Goal: Find specific page/section: Find specific page/section

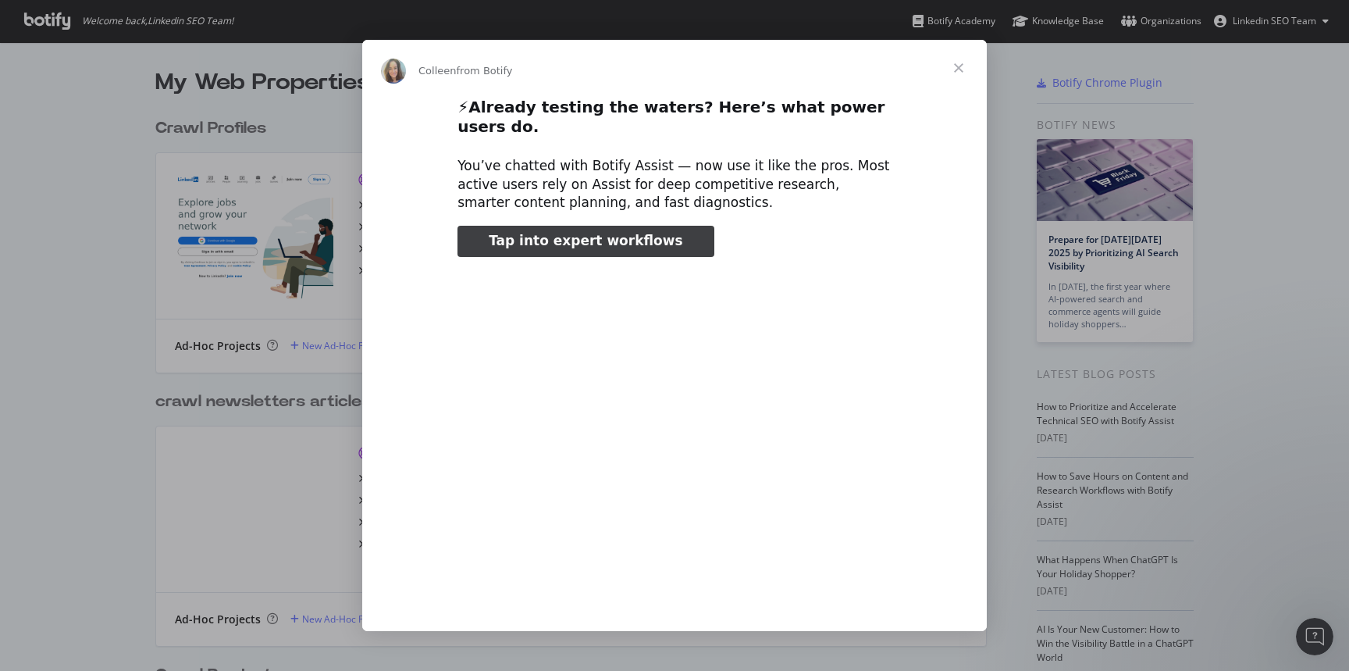
type input "531388"
click at [955, 86] on span "Close" at bounding box center [959, 68] width 56 height 56
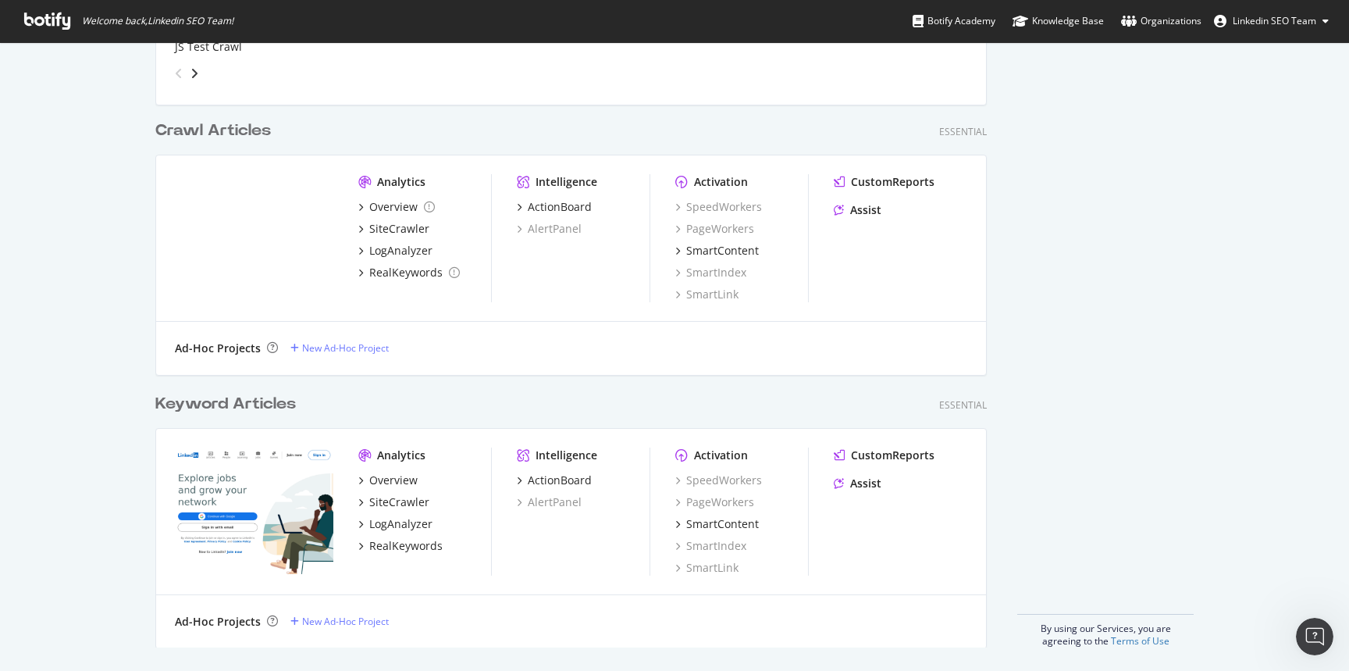
scroll to position [3099, 0]
click at [240, 122] on div "Crawl Articles" at bounding box center [213, 129] width 116 height 23
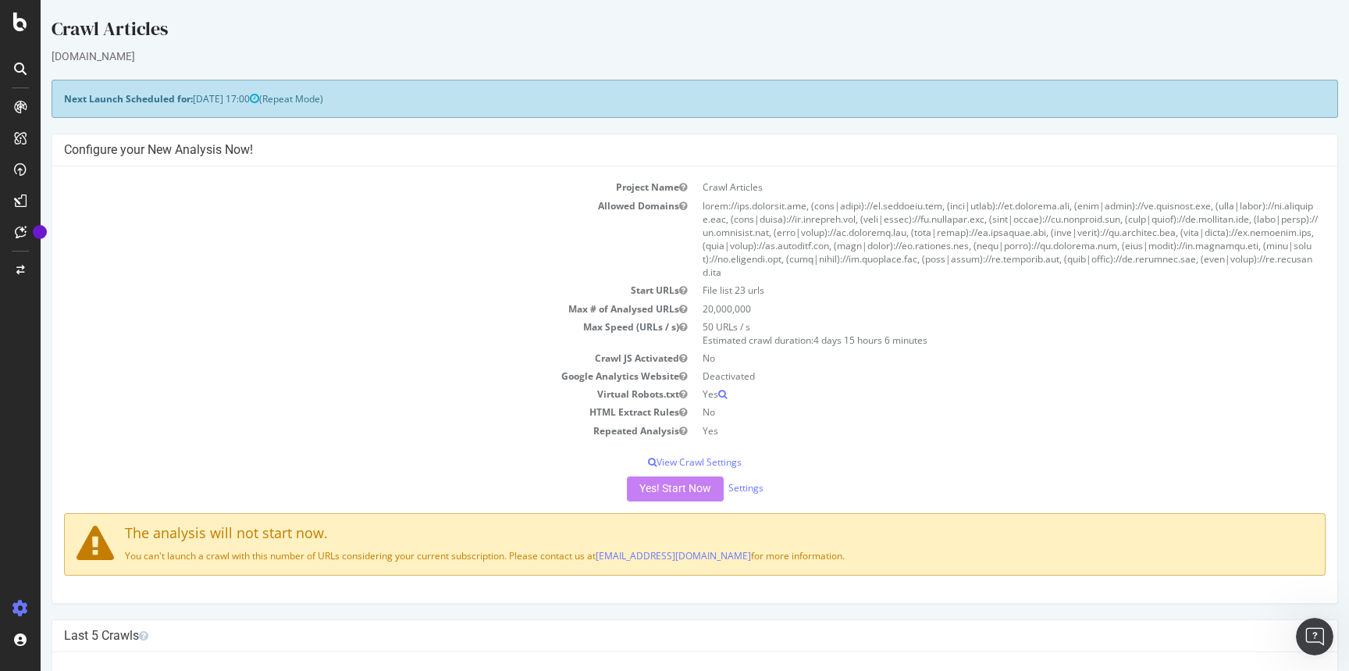
drag, startPoint x: 786, startPoint y: 544, endPoint x: 84, endPoint y: 515, distance: 702.6
click at [84, 515] on div "The analysis will not start now. You can't launch a crawl with this number of U…" at bounding box center [695, 544] width 1262 height 62
copy div "The analysis will not start now. You can't launch a crawl with this number of U…"
